Goal: Task Accomplishment & Management: Use online tool/utility

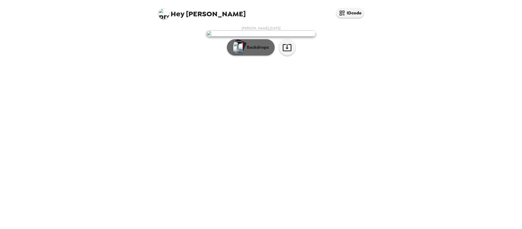
click at [262, 51] on p "Backdrops" at bounding box center [256, 47] width 25 height 7
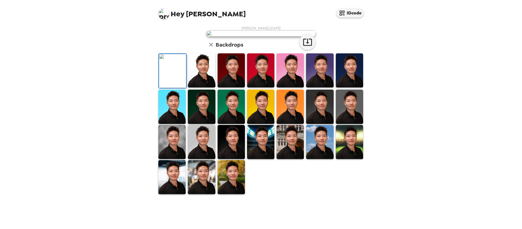
scroll to position [116, 0]
click at [231, 194] on img at bounding box center [230, 177] width 27 height 34
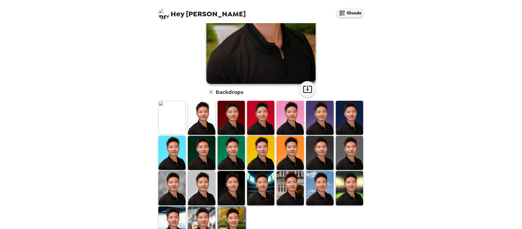
scroll to position [109, 0]
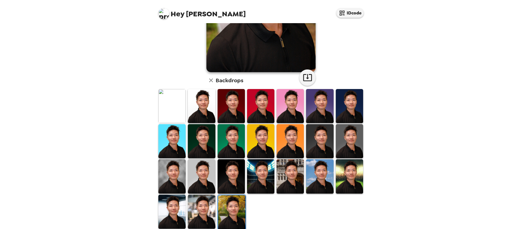
click at [209, 203] on img at bounding box center [201, 212] width 27 height 34
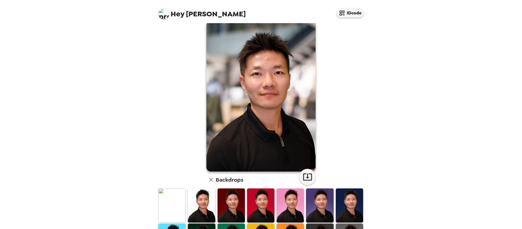
scroll to position [0, 0]
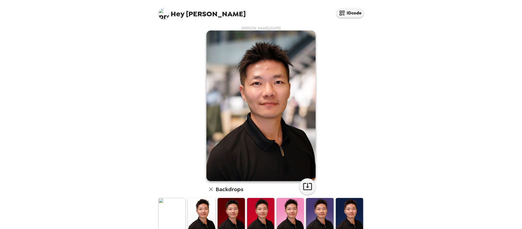
click at [177, 214] on img at bounding box center [171, 215] width 27 height 34
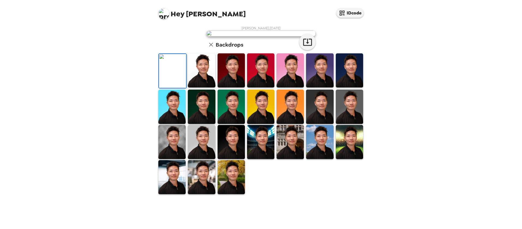
click at [176, 194] on img at bounding box center [171, 177] width 27 height 34
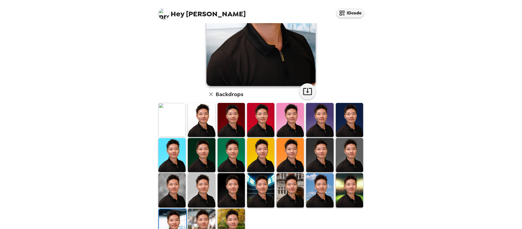
scroll to position [109, 0]
